Goal: Information Seeking & Learning: Understand process/instructions

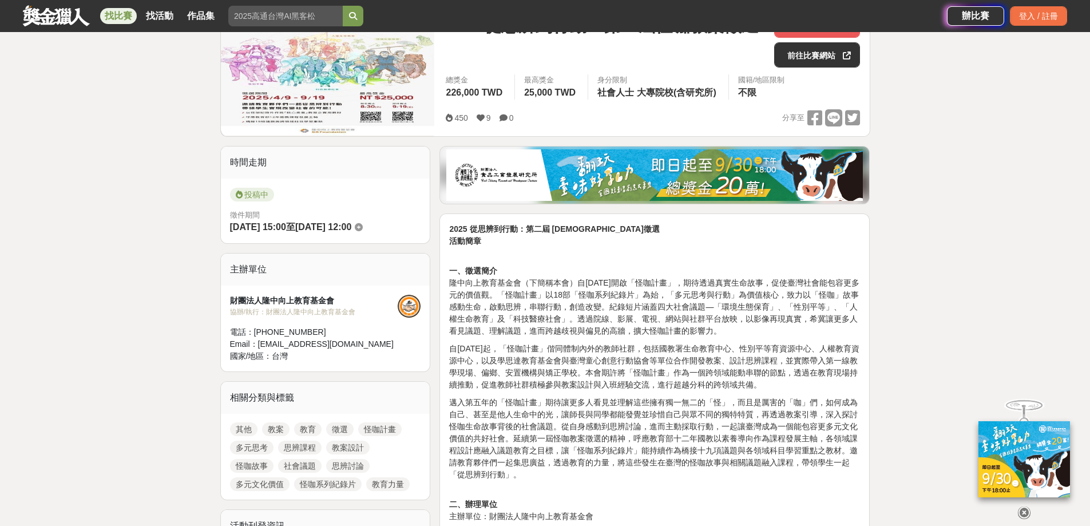
scroll to position [343, 0]
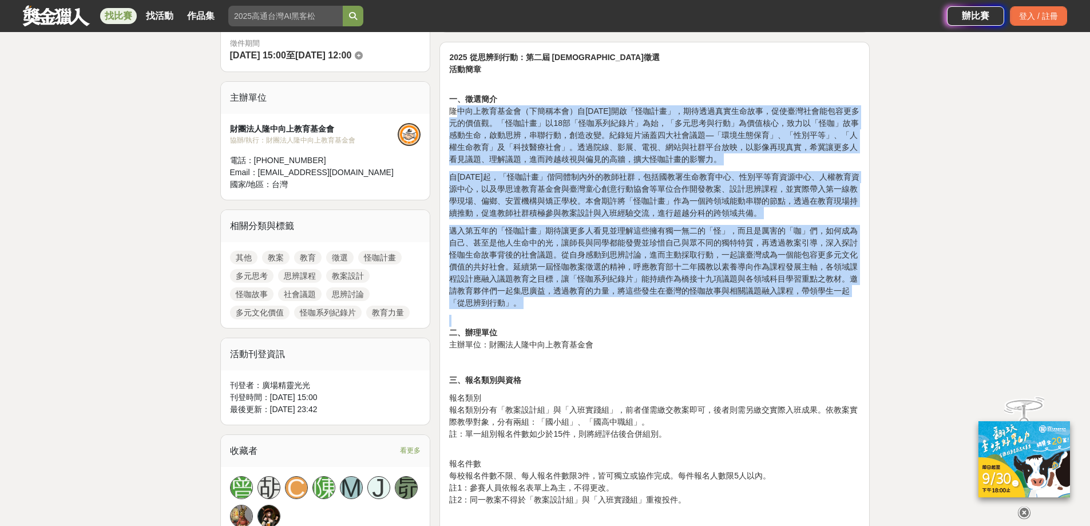
drag, startPoint x: 455, startPoint y: 113, endPoint x: 663, endPoint y: 317, distance: 291.4
click at [663, 317] on p "二、辦理單位 主辦單位：財團法人隆中向上教育基金會" at bounding box center [654, 333] width 411 height 36
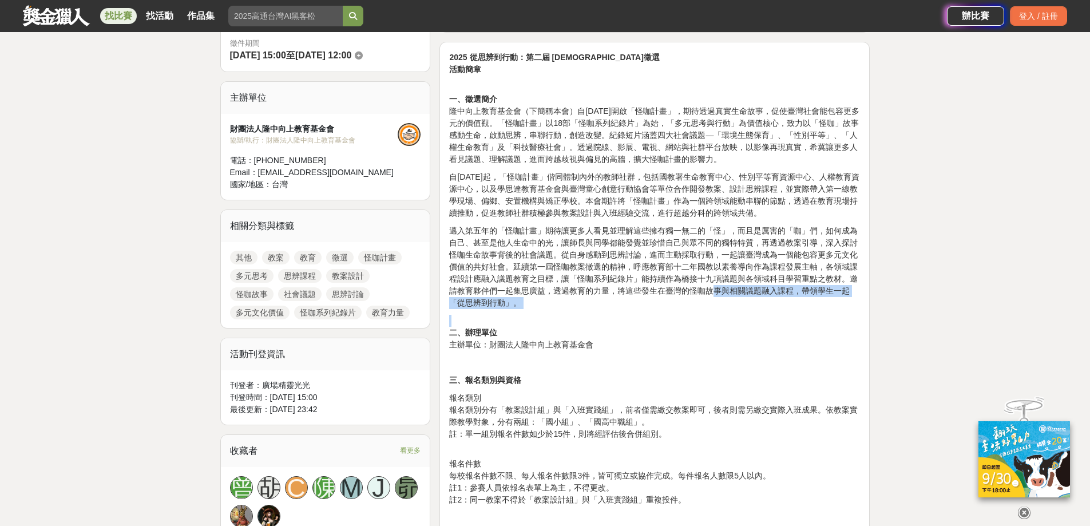
drag, startPoint x: 671, startPoint y: 315, endPoint x: 712, endPoint y: 294, distance: 45.8
click at [712, 294] on p "邁入第五年的「怪咖計畫」期待讓更多人看見並理解這些擁有獨一無二的「怪」，而且是厲害的「咖」們，如何成為自己、甚至是他人生命中的光，讓師長與同學都能發覺並珍惜自…" at bounding box center [654, 267] width 411 height 84
drag, startPoint x: 691, startPoint y: 308, endPoint x: 692, endPoint y: 316, distance: 8.1
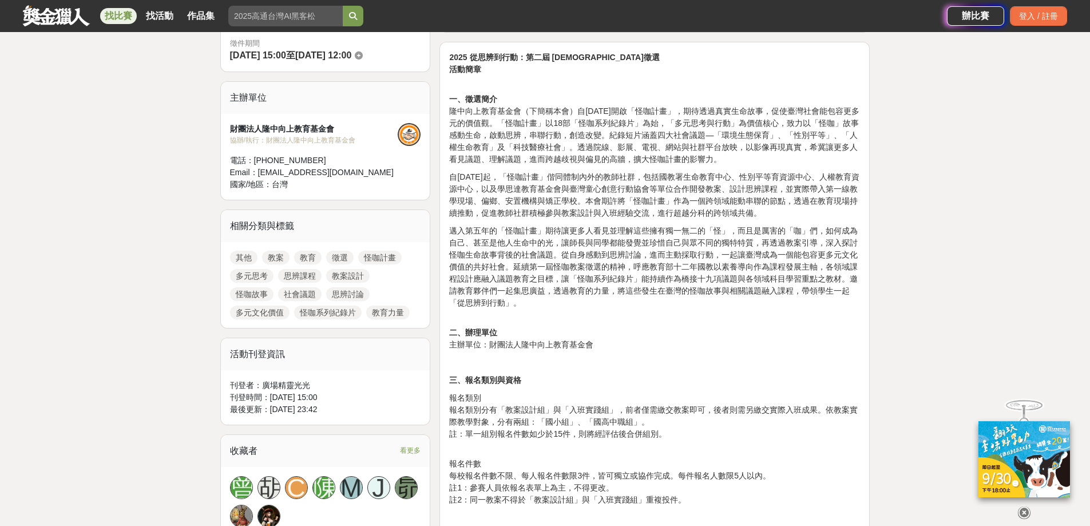
click at [692, 316] on p "二、辦理單位 主辦單位：財團法人隆中向上教育基金會" at bounding box center [654, 333] width 411 height 36
drag, startPoint x: 688, startPoint y: 311, endPoint x: 775, endPoint y: 303, distance: 86.8
click at [775, 303] on p "邁入第五年的「怪咖計畫」期待讓更多人看見並理解這些擁有獨一無二的「怪」，而且是厲害的「咖」們，如何成為自己、甚至是他人生命中的光，讓師長與同學都能發覺並珍惜自…" at bounding box center [654, 267] width 411 height 84
click at [767, 304] on p "邁入第五年的「怪咖計畫」期待讓更多人看見並理解這些擁有獨一無二的「怪」，而且是厲害的「咖」們，如何成為自己、甚至是他人生命中的光，讓師長與同學都能發覺並珍惜自…" at bounding box center [654, 267] width 411 height 84
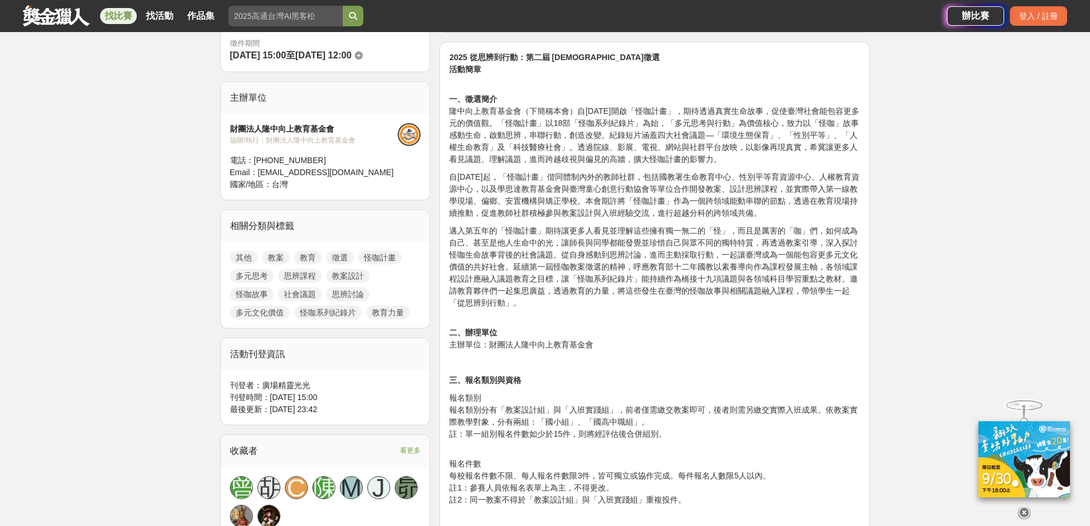
click at [767, 304] on p "邁入第五年的「怪咖計畫」期待讓更多人看見並理解這些擁有獨一無二的「怪」，而且是厲害的「咖」們，如何成為自己、甚至是他人生命中的光，讓師長與同學都能發覺並珍惜自…" at bounding box center [654, 267] width 411 height 84
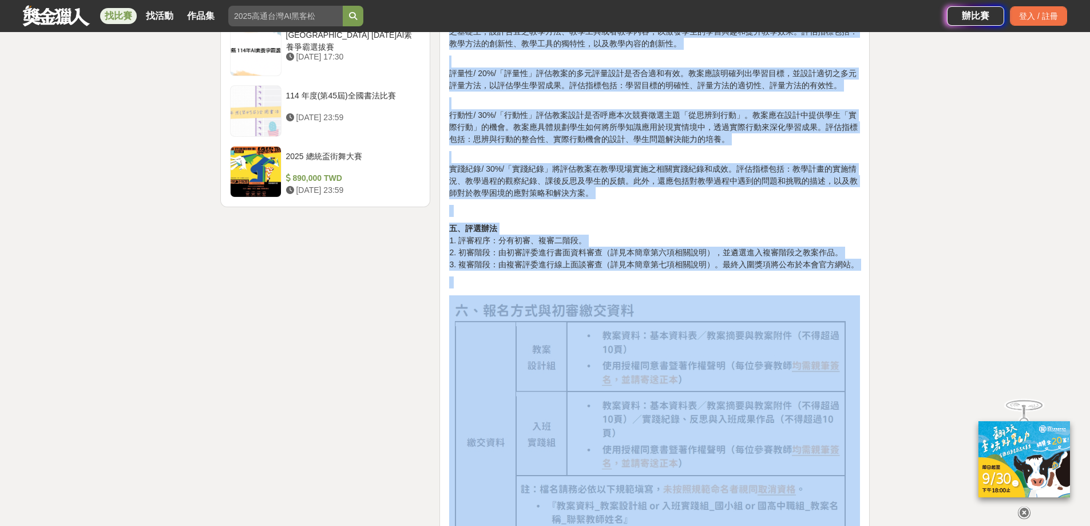
scroll to position [1602, 0]
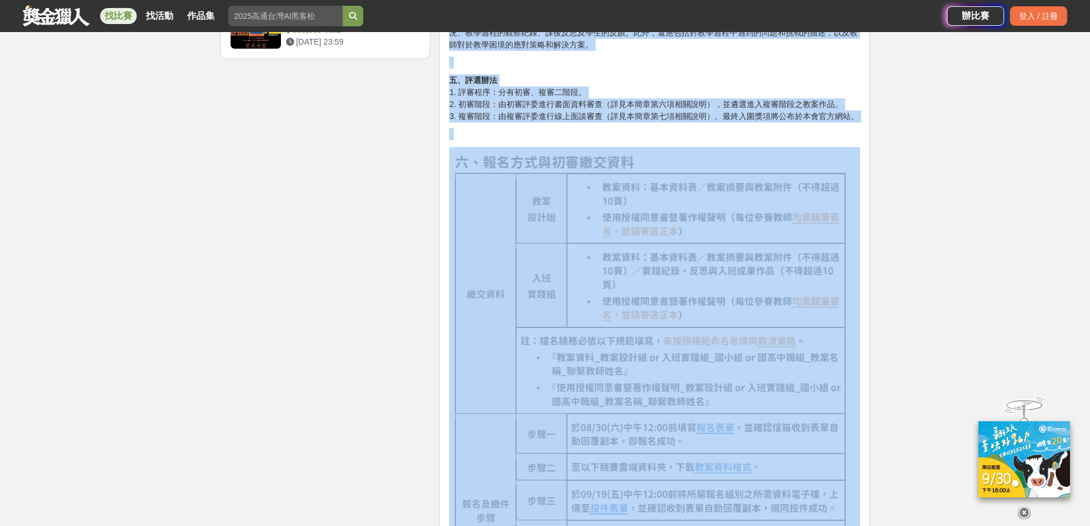
drag, startPoint x: 673, startPoint y: 208, endPoint x: 435, endPoint y: 269, distance: 245.7
click at [435, 269] on div "2025 從思辨到行動：第二屆 [DEMOGRAPHIC_DATA]徵選 活動簡章 一、徵選簡介 隆中向上教育基金會（下簡稱本會）自[DATE]開啟「怪咖計畫…" at bounding box center [655, 295] width 440 height 3160
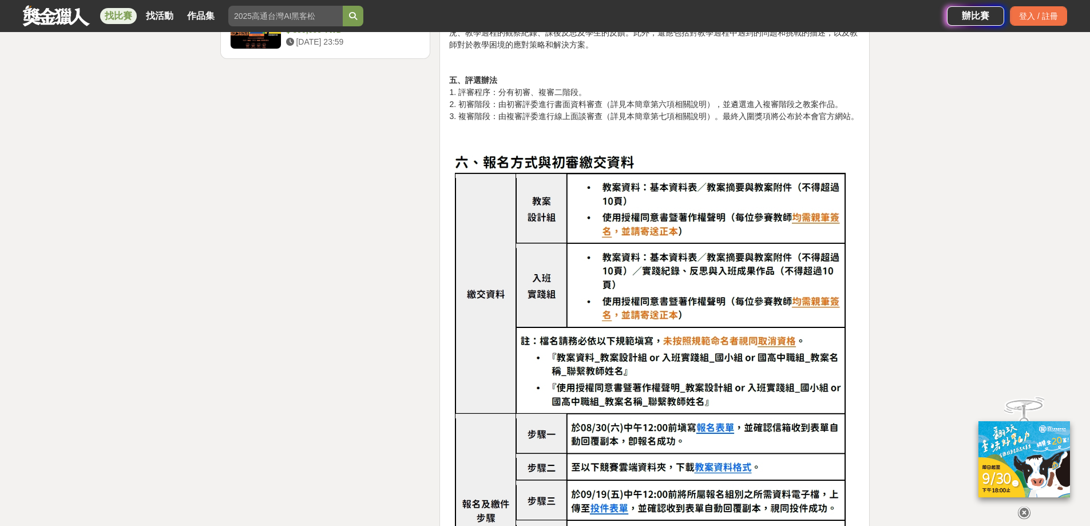
click at [343, 278] on div "時間走期 投稿中 徵件期間 [DATE] 15:00 至 [DATE] 12:00 主辦單位 財團法人隆中向上教育基金會 協辦/執行： 財團法人隆中向上教育基…" at bounding box center [326, 295] width 220 height 3160
click at [627, 212] on img at bounding box center [654, 376] width 411 height 458
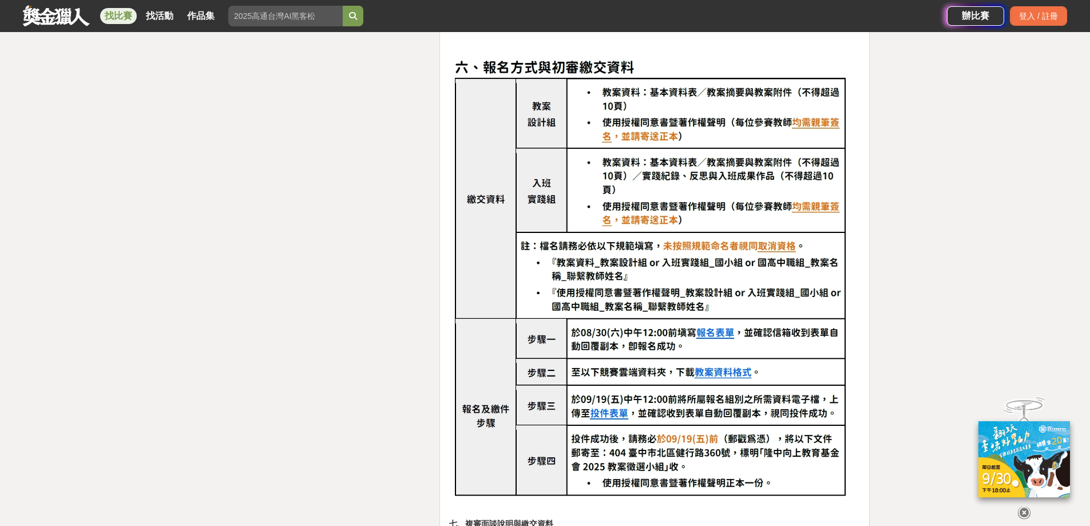
scroll to position [1717, 0]
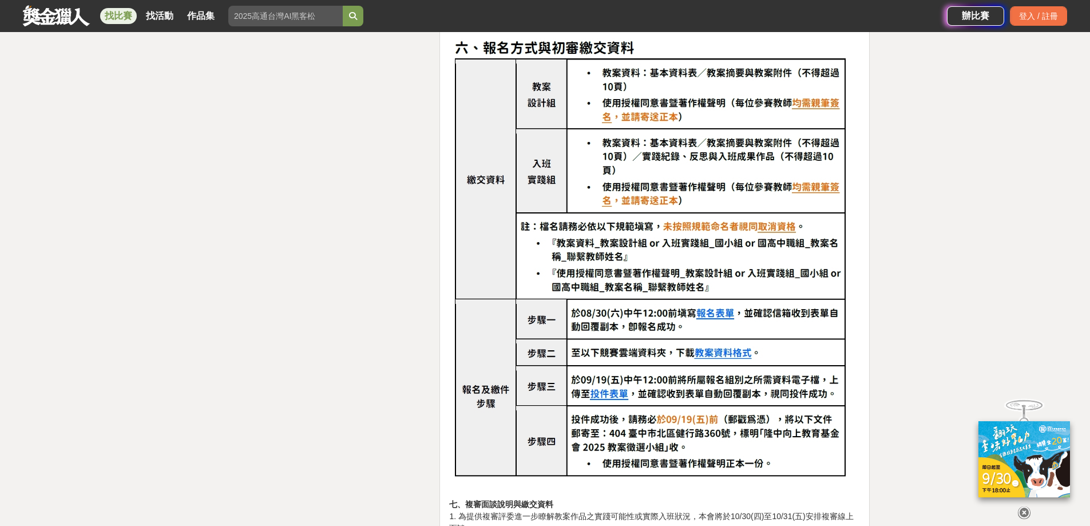
click at [713, 301] on img at bounding box center [654, 262] width 411 height 458
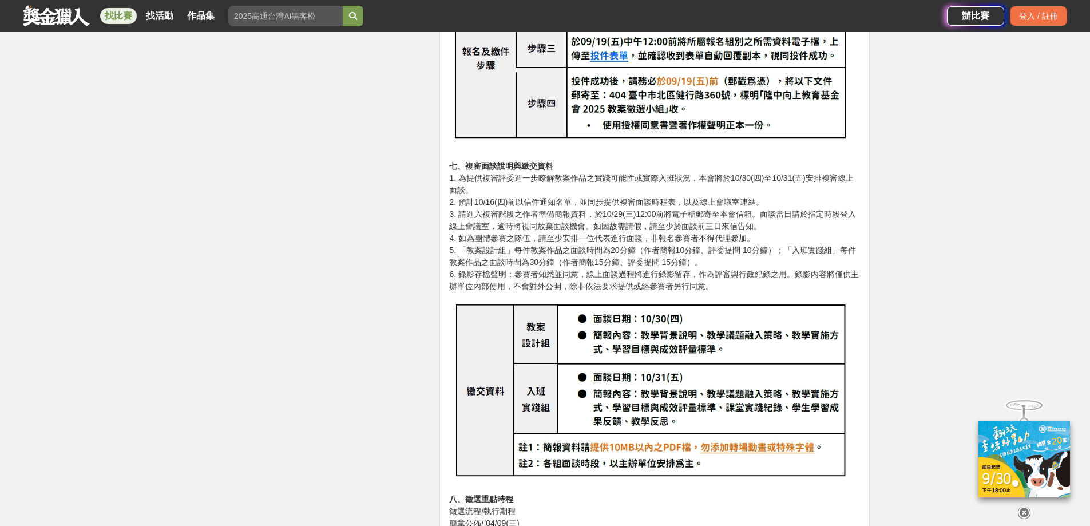
scroll to position [2060, 0]
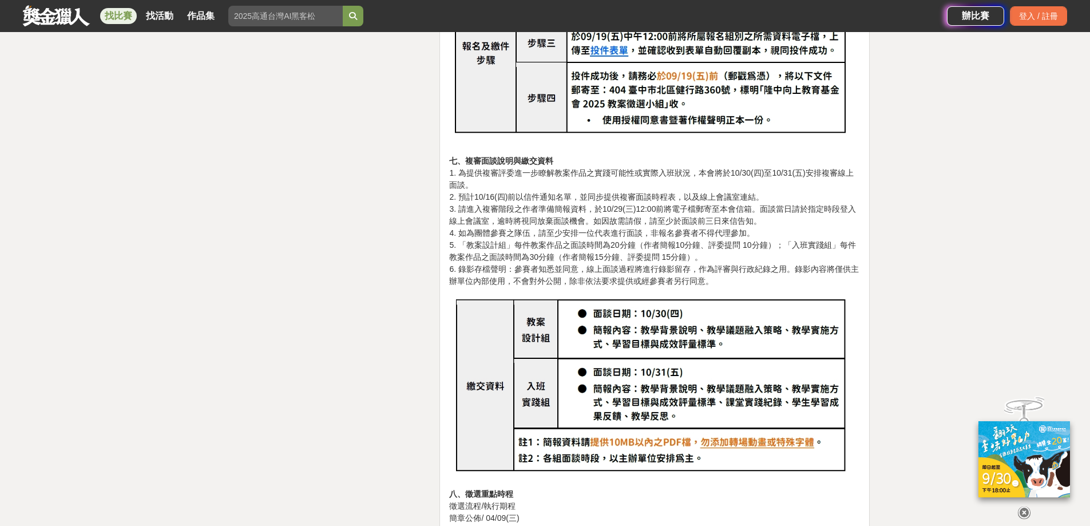
drag, startPoint x: 727, startPoint y: 427, endPoint x: 714, endPoint y: 422, distance: 13.9
click at [728, 427] on img at bounding box center [654, 387] width 411 height 187
click at [605, 418] on img at bounding box center [654, 387] width 411 height 187
drag, startPoint x: 445, startPoint y: 144, endPoint x: 790, endPoint y: 270, distance: 367.9
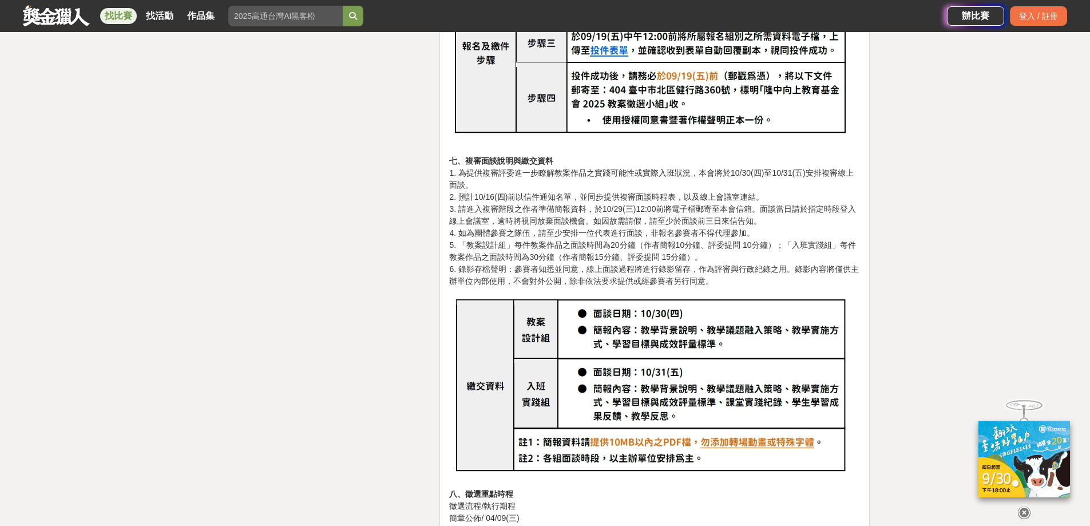
click at [790, 270] on p "七、複審面談說明與繳交資料 1. 為提供複審評委進一步瞭解教案作品之實踐可能性或實際入班狀況，本會將於10/30(四)至10/31(五)安排複審線上面談。 2…" at bounding box center [654, 221] width 411 height 132
drag, startPoint x: 786, startPoint y: 272, endPoint x: 738, endPoint y: 270, distance: 48.7
click at [738, 270] on p "七、複審面談說明與繳交資料 1. 為提供複審評委進一步瞭解教案作品之實踐可能性或實際入班狀況，本會將於10/30(四)至10/31(五)安排複審線上面談。 2…" at bounding box center [654, 221] width 411 height 132
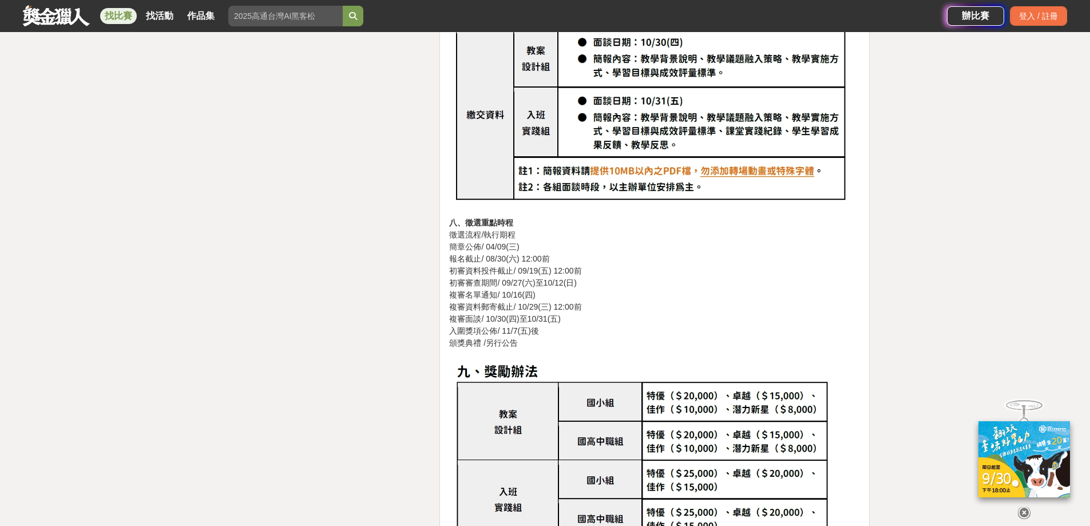
scroll to position [2461, 0]
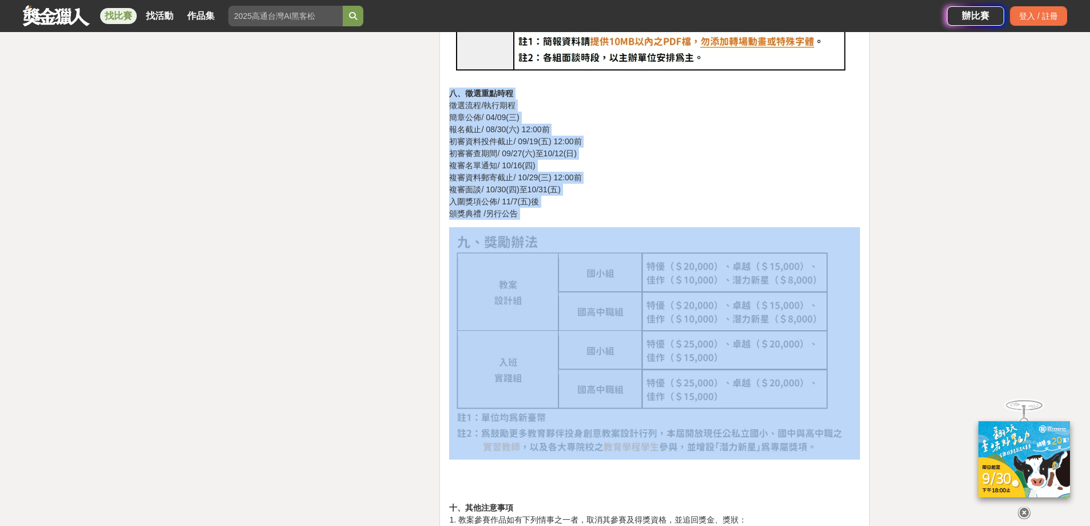
drag, startPoint x: 443, startPoint y: 71, endPoint x: 607, endPoint y: 212, distance: 216.3
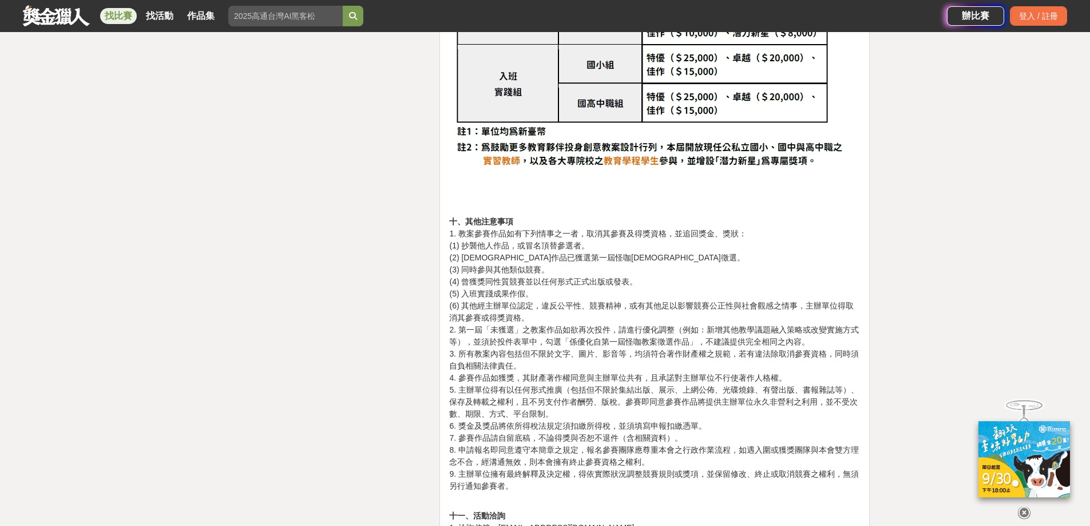
scroll to position [2632, 0]
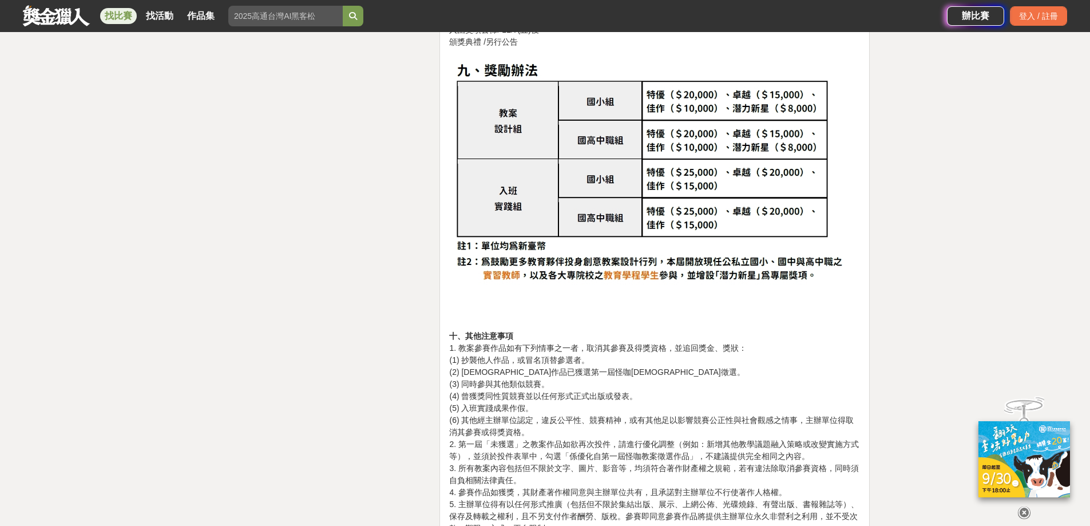
click at [575, 262] on img at bounding box center [654, 172] width 411 height 232
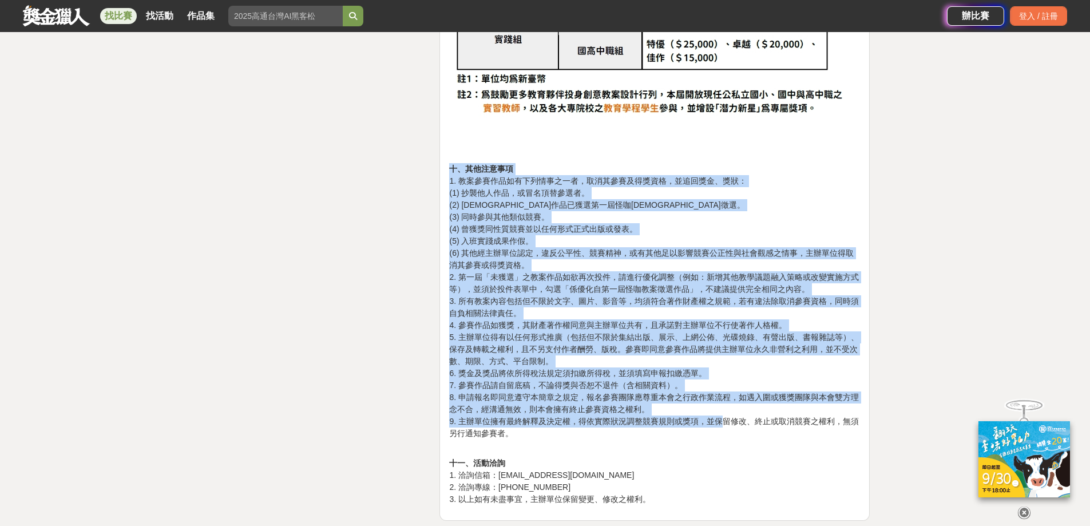
scroll to position [2804, 0]
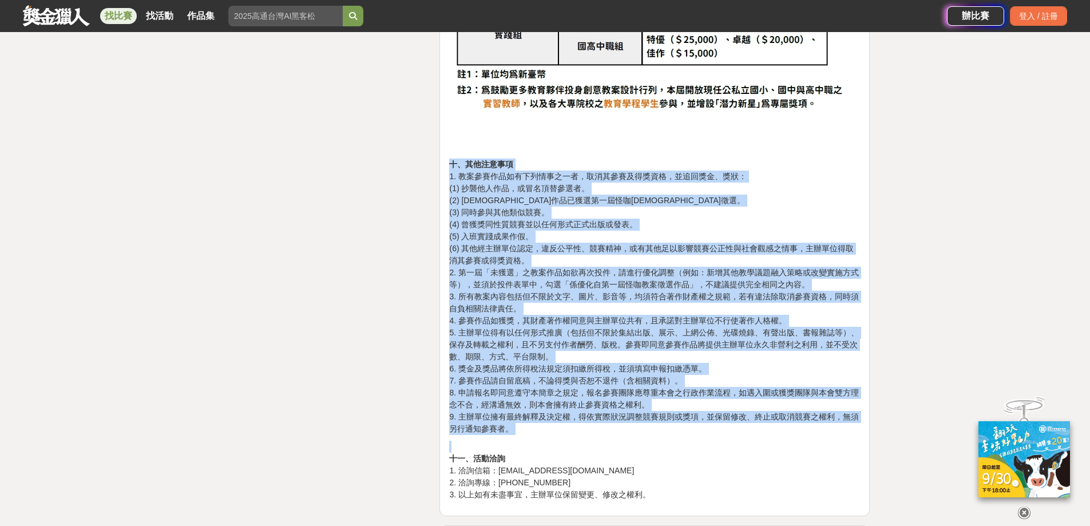
drag, startPoint x: 450, startPoint y: 322, endPoint x: 715, endPoint y: 427, distance: 285.1
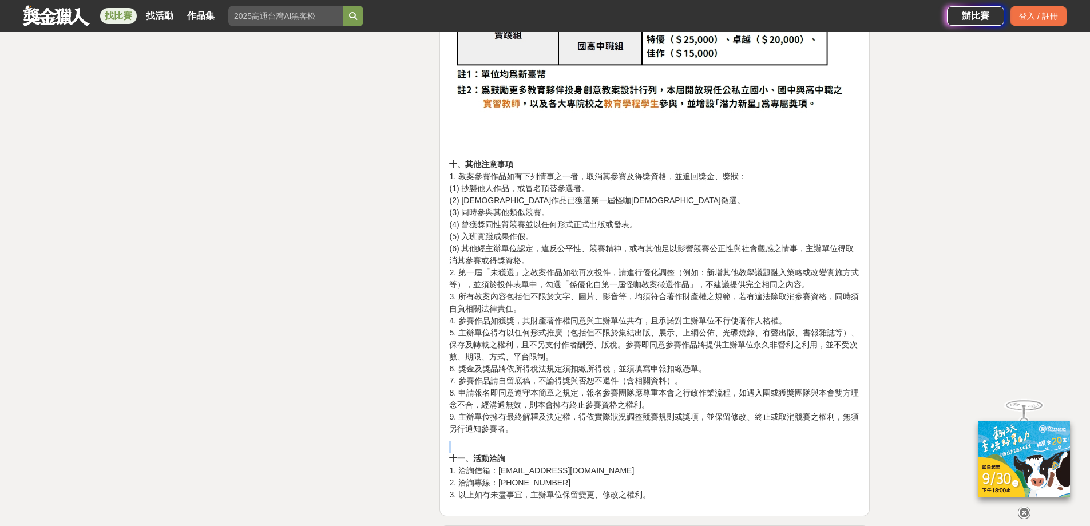
drag, startPoint x: 620, startPoint y: 426, endPoint x: 601, endPoint y: 422, distance: 19.4
click at [601, 422] on p "十、其他注意事項 1. 教案參賽作品如有下列情事之一者，取消其參賽及得獎資格，並追回獎金、獎狀： (1) 抄襲他人作品，或冒名頂替參選者。 (2) 教案作品已…" at bounding box center [654, 297] width 411 height 276
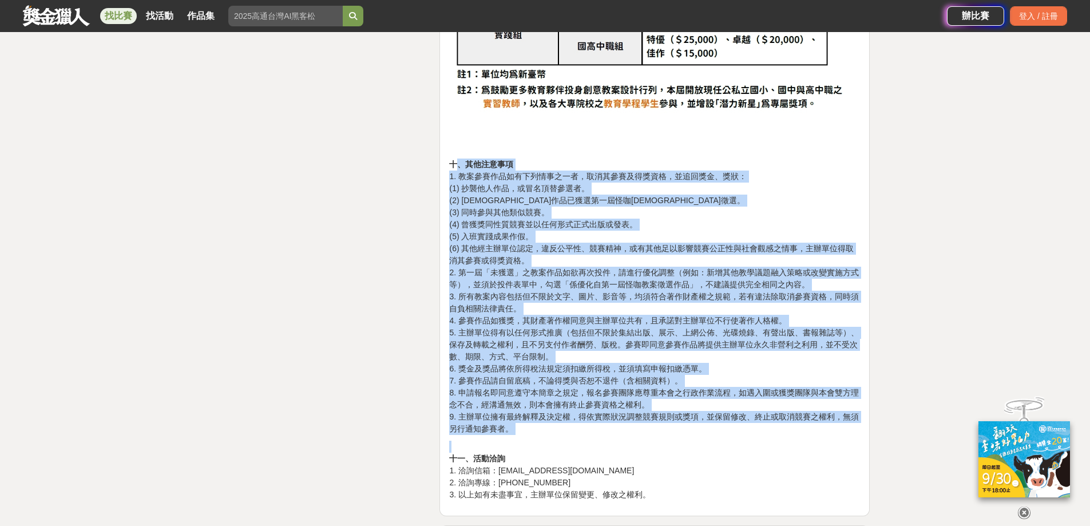
drag, startPoint x: 609, startPoint y: 423, endPoint x: 460, endPoint y: 141, distance: 318.7
drag, startPoint x: 468, startPoint y: 141, endPoint x: 584, endPoint y: 413, distance: 296.1
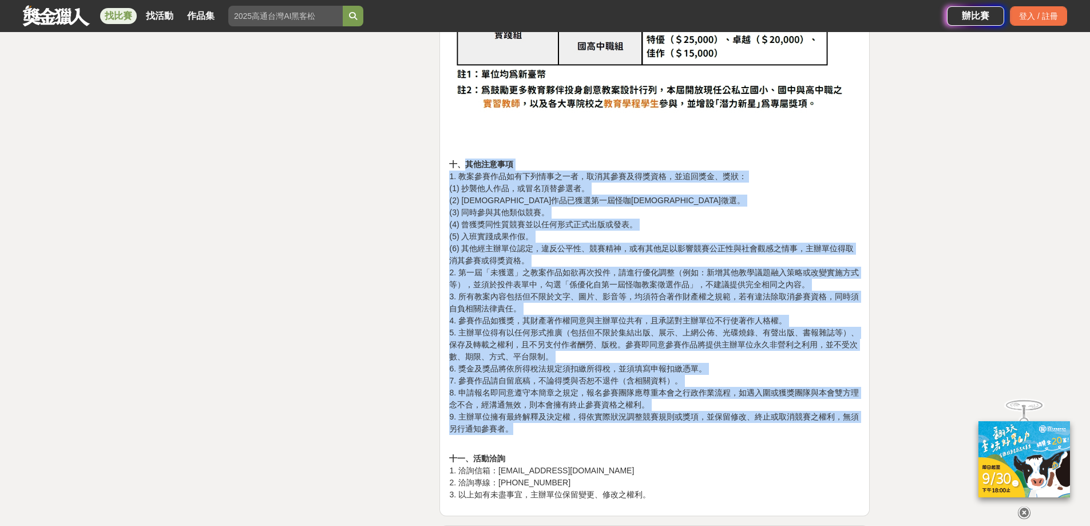
click at [584, 413] on p "十、其他注意事項 1. 教案參賽作品如有下列情事之一者，取消其參賽及得獎資格，並追回獎金、獎狀： (1) 抄襲他人作品，或冒名頂替參選者。 (2) 教案作品已…" at bounding box center [654, 297] width 411 height 276
click at [589, 413] on p "十、其他注意事項 1. 教案參賽作品如有下列情事之一者，取消其參賽及得獎資格，並追回獎金、獎狀： (1) 抄襲他人作品，或冒名頂替參選者。 (2) 教案作品已…" at bounding box center [654, 297] width 411 height 276
click at [590, 414] on p "十、其他注意事項 1. 教案參賽作品如有下列情事之一者，取消其參賽及得獎資格，並追回獎金、獎狀： (1) 抄襲他人作品，或冒名頂替參選者。 (2) 教案作品已…" at bounding box center [654, 297] width 411 height 276
drag, startPoint x: 572, startPoint y: 421, endPoint x: 461, endPoint y: 149, distance: 294.2
click at [461, 159] on p "十、其他注意事項 1. 教案參賽作品如有下列情事之一者，取消其參賽及得獎資格，並追回獎金、獎狀： (1) 抄襲他人作品，或冒名頂替參選者。 (2) 教案作品已…" at bounding box center [654, 297] width 411 height 276
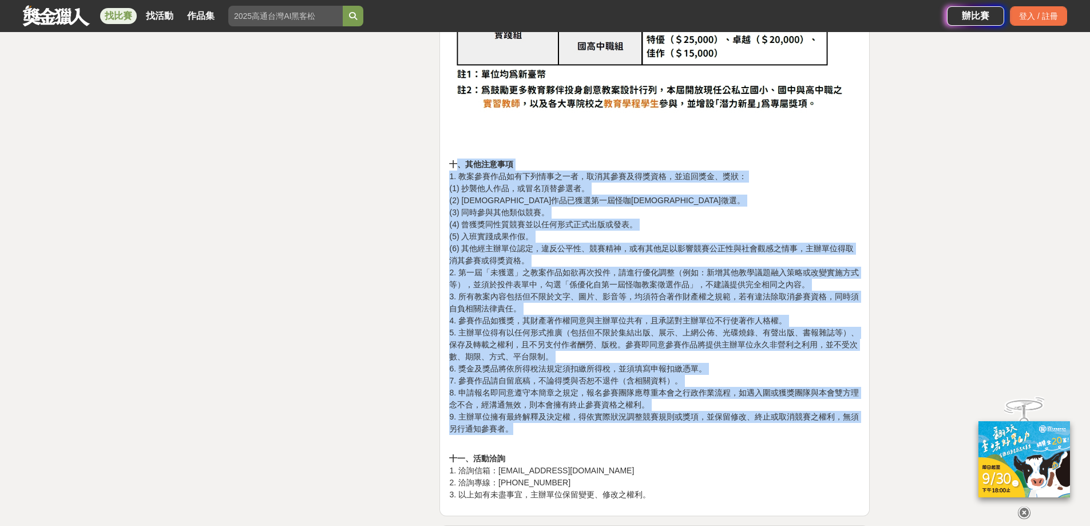
click at [461, 160] on strong "十、其他注意事項" at bounding box center [481, 164] width 64 height 9
drag, startPoint x: 477, startPoint y: 146, endPoint x: 630, endPoint y: 421, distance: 314.8
click at [630, 421] on p "十、其他注意事項 1. 教案參賽作品如有下列情事之一者，取消其參賽及得獎資格，並追回獎金、獎狀： (1) 抄襲他人作品，或冒名頂替參選者。 (2) 教案作品已…" at bounding box center [654, 297] width 411 height 276
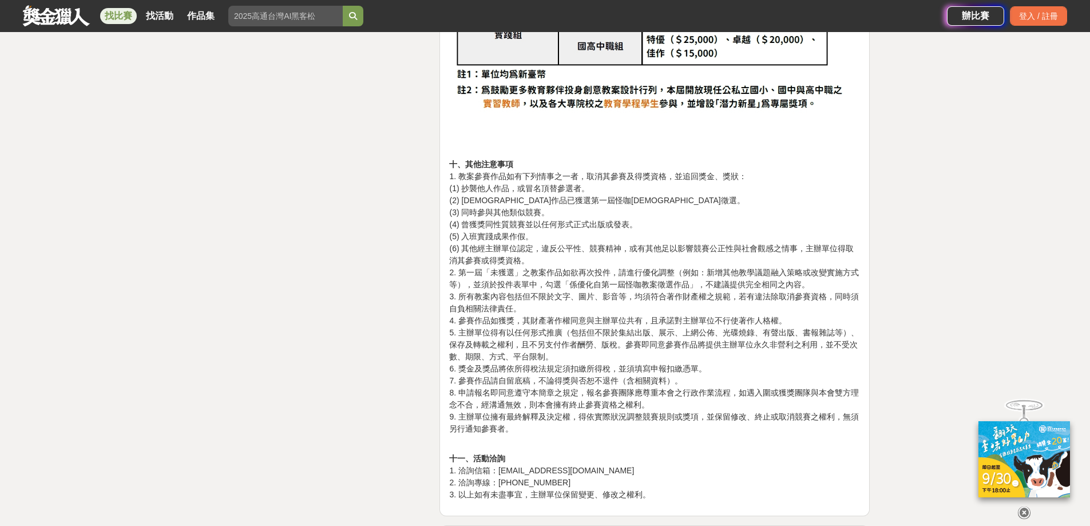
drag, startPoint x: 369, startPoint y: 395, endPoint x: 371, endPoint y: 389, distance: 7.1
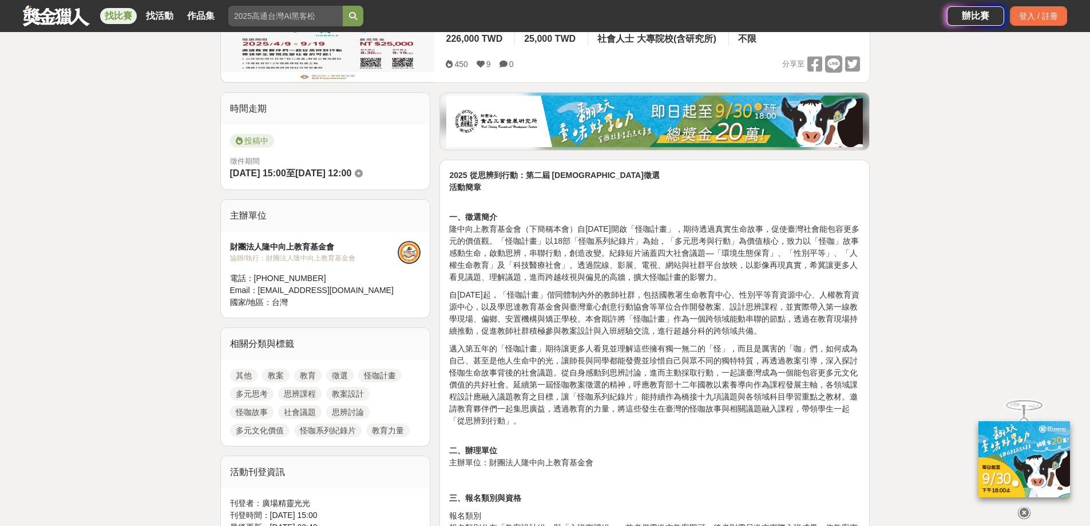
scroll to position [229, 0]
